Goal: Transaction & Acquisition: Purchase product/service

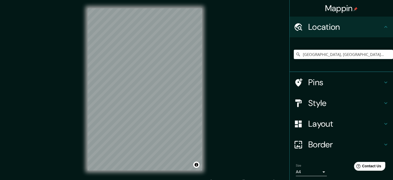
click at [326, 84] on h4 "Pins" at bounding box center [346, 82] width 74 height 10
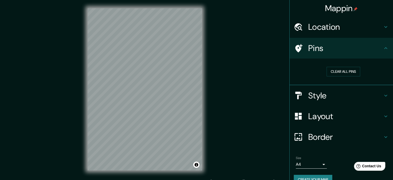
click at [357, 54] on div "Pins" at bounding box center [341, 48] width 103 height 21
click at [335, 92] on h4 "Style" at bounding box center [346, 95] width 74 height 10
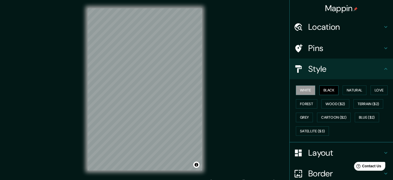
click at [322, 86] on button "Black" at bounding box center [329, 90] width 19 height 10
click at [343, 88] on button "Natural" at bounding box center [355, 90] width 24 height 10
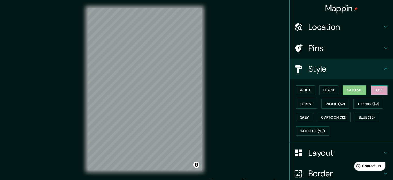
click at [373, 91] on button "Love" at bounding box center [379, 90] width 17 height 10
click at [313, 103] on button "Forest" at bounding box center [306, 104] width 21 height 10
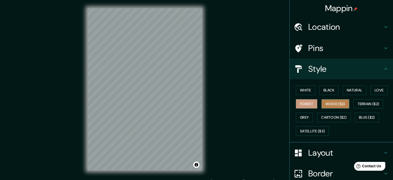
click at [337, 103] on button "Wood ($2)" at bounding box center [336, 104] width 28 height 10
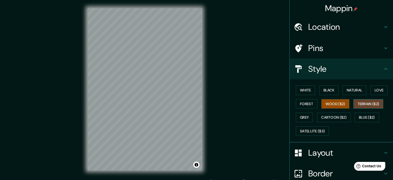
click at [354, 103] on button "Terrain ($2)" at bounding box center [369, 104] width 30 height 10
click at [322, 115] on button "Cartoon ($2)" at bounding box center [334, 117] width 34 height 10
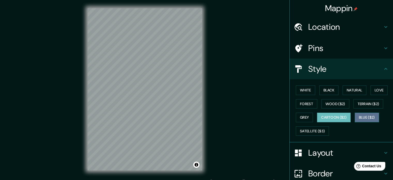
click at [366, 116] on button "Blue ($2)" at bounding box center [367, 117] width 24 height 10
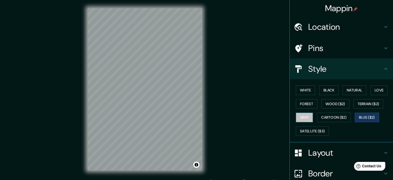
click at [302, 117] on button "Grey" at bounding box center [304, 117] width 17 height 10
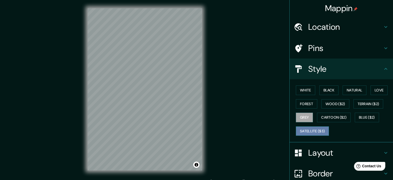
click at [308, 132] on button "Satellite ($3)" at bounding box center [312, 131] width 33 height 10
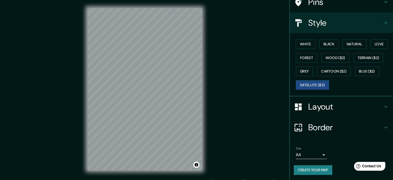
click at [331, 108] on h4 "Layout" at bounding box center [346, 106] width 74 height 10
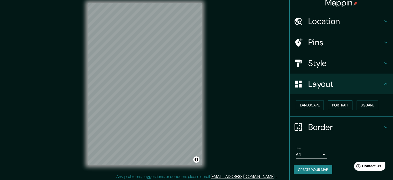
scroll to position [7, 0]
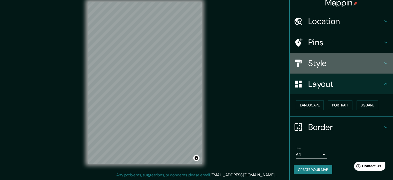
click at [318, 65] on h4 "Style" at bounding box center [346, 63] width 74 height 10
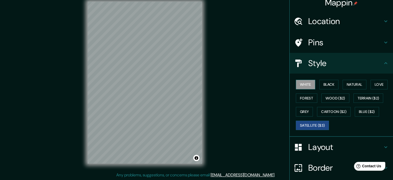
click at [303, 81] on button "White" at bounding box center [305, 85] width 19 height 10
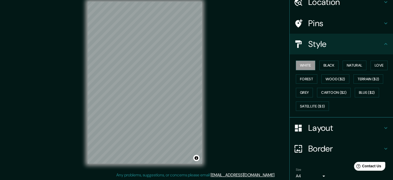
scroll to position [46, 0]
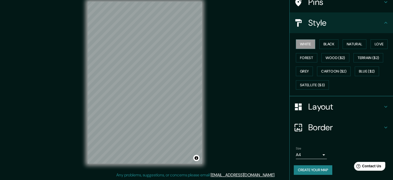
click at [299, 146] on div "Size A4 single" at bounding box center [311, 152] width 31 height 12
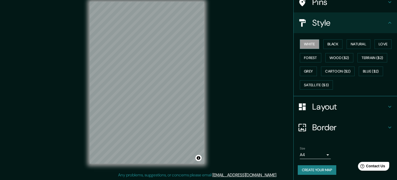
click at [305, 154] on body "Mappin Location [GEOGRAPHIC_DATA], [GEOGRAPHIC_DATA], [GEOGRAPHIC_DATA] Pins St…" at bounding box center [198, 83] width 397 height 180
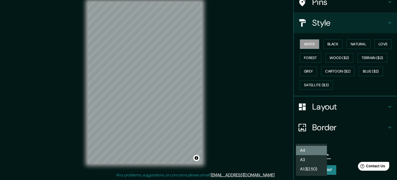
click at [315, 147] on li "A4" at bounding box center [311, 150] width 31 height 9
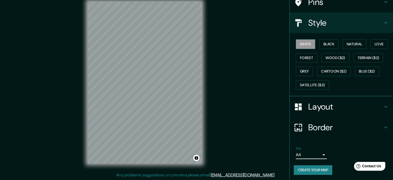
click at [325, 167] on button "Create your map" at bounding box center [313, 170] width 39 height 10
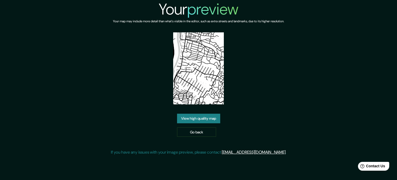
click at [201, 119] on link "View high quality map" at bounding box center [198, 119] width 43 height 10
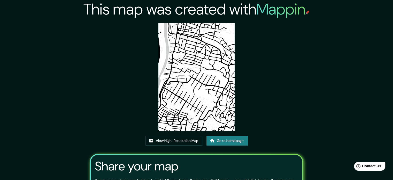
click at [186, 105] on img at bounding box center [197, 77] width 76 height 108
click at [221, 142] on link "Go to homepage" at bounding box center [227, 141] width 41 height 10
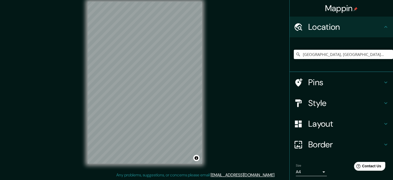
click at [346, 51] on input "[GEOGRAPHIC_DATA], [GEOGRAPHIC_DATA], [GEOGRAPHIC_DATA]" at bounding box center [343, 54] width 99 height 9
click at [358, 53] on input "[GEOGRAPHIC_DATA], [GEOGRAPHIC_DATA], [GEOGRAPHIC_DATA]" at bounding box center [343, 54] width 99 height 9
click at [353, 55] on input "[GEOGRAPHIC_DATA], [GEOGRAPHIC_DATA], [GEOGRAPHIC_DATA]" at bounding box center [343, 54] width 99 height 9
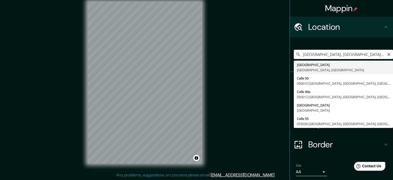
type input "[GEOGRAPHIC_DATA], [GEOGRAPHIC_DATA], [GEOGRAPHIC_DATA]"
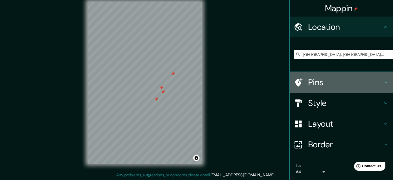
click at [299, 80] on icon at bounding box center [298, 82] width 9 height 9
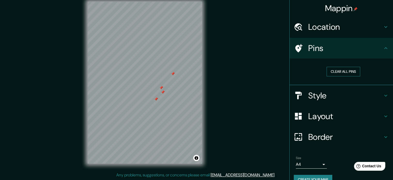
click at [355, 72] on button "Clear all pins" at bounding box center [344, 72] width 34 height 10
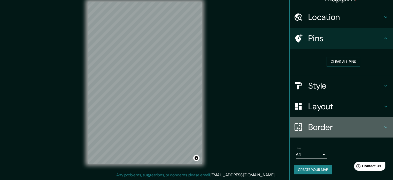
click at [316, 129] on h4 "Border" at bounding box center [346, 127] width 74 height 10
